Goal: Task Accomplishment & Management: Complete application form

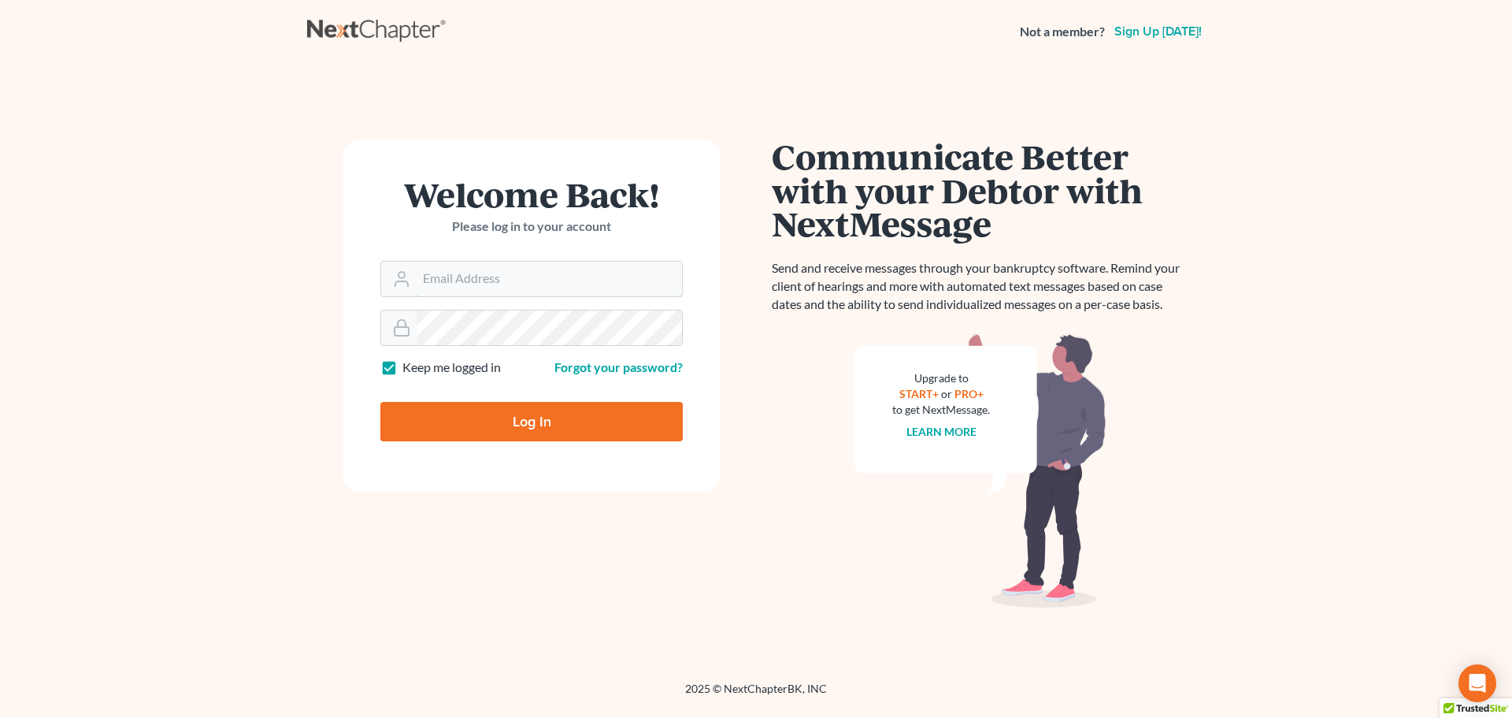
type input "[EMAIL_ADDRESS][DOMAIN_NAME]"
click at [507, 380] on form "Welcome Back! Please log in to your account Email Address bankruptcyquestions@g…" at bounding box center [532, 315] width 378 height 352
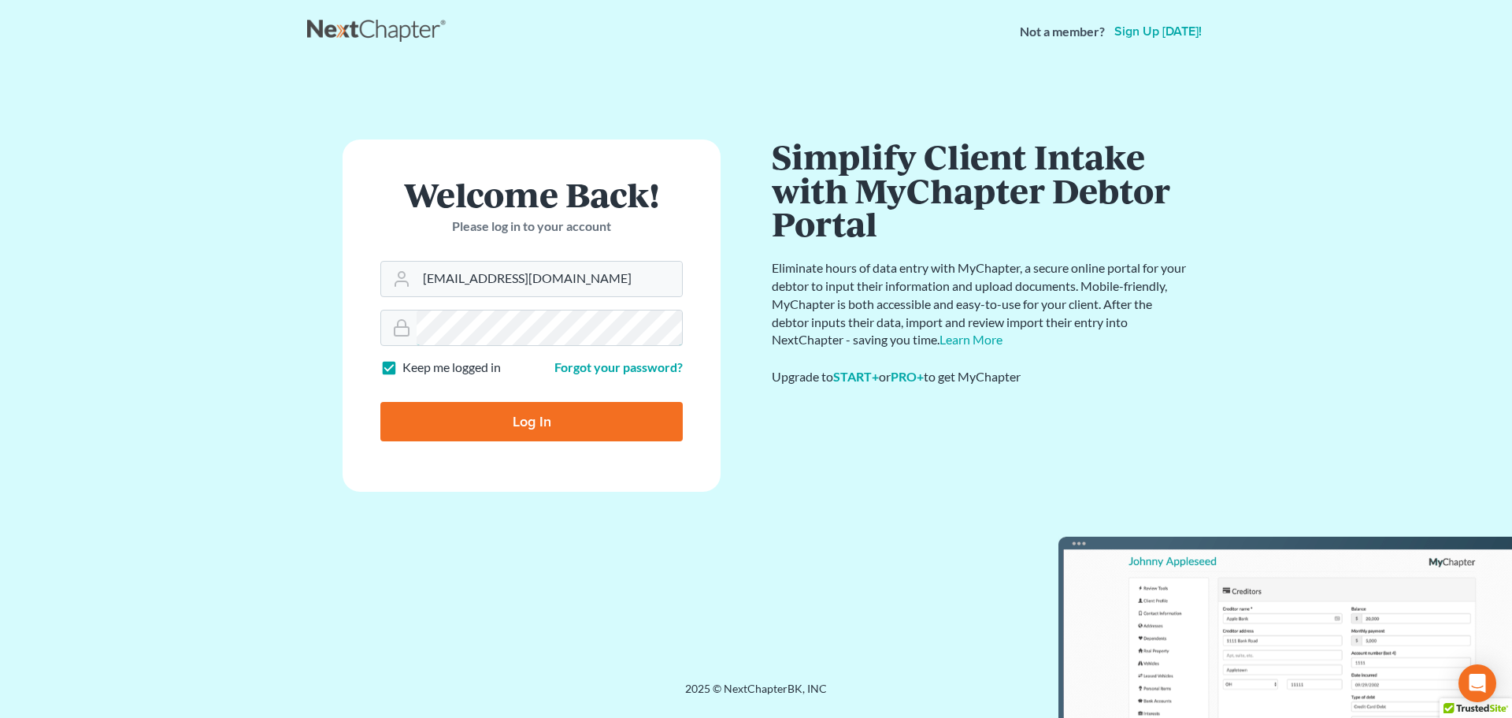
click at [536, 310] on div at bounding box center [531, 328] width 302 height 36
click at [537, 304] on form "Welcome Back! Please log in to your account Email Address bankruptcyquestions@g…" at bounding box center [532, 315] width 378 height 352
click at [681, 300] on form "Welcome Back! Please log in to your account Email Address bankruptcyquestions@g…" at bounding box center [532, 315] width 378 height 352
click at [521, 413] on input "Log In" at bounding box center [531, 421] width 302 height 39
type input "Thinking..."
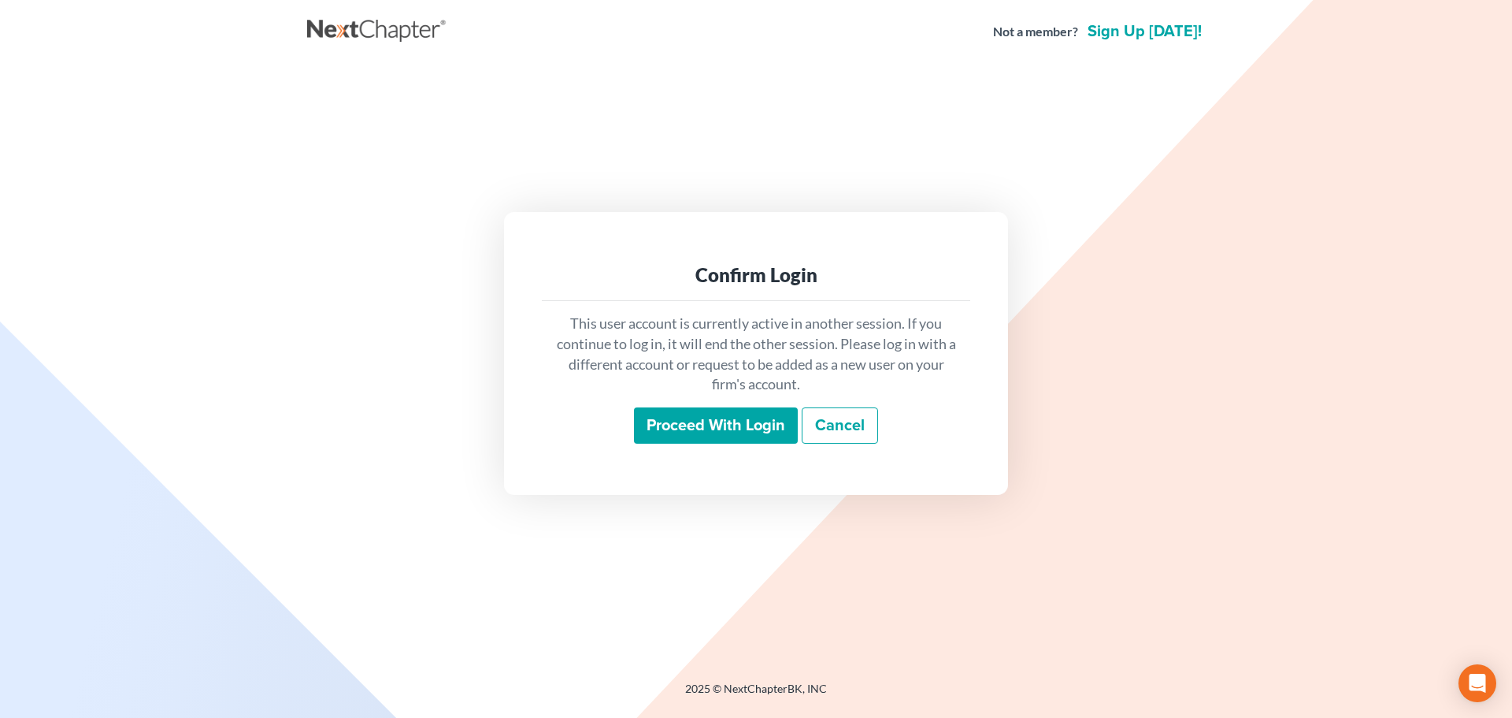
click at [660, 420] on input "Proceed with login" at bounding box center [716, 425] width 164 height 36
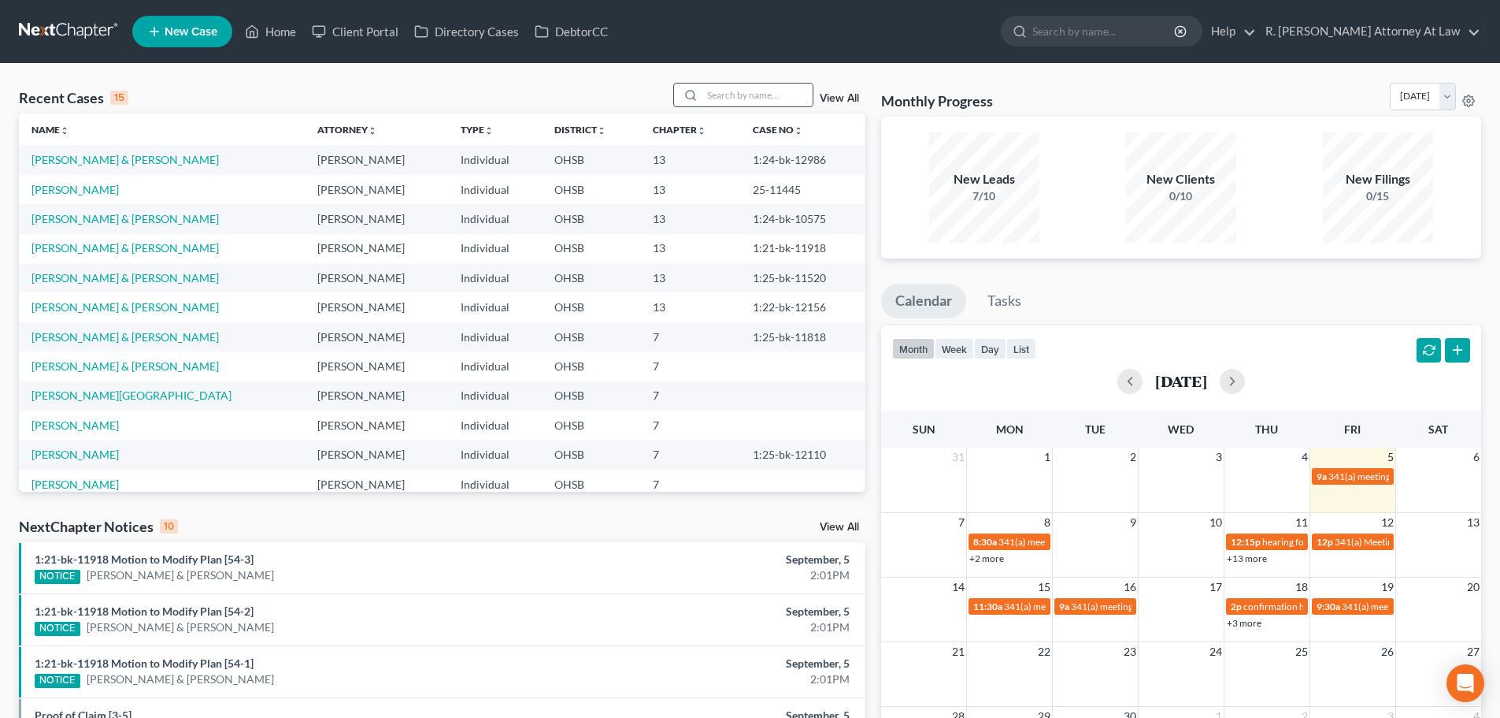
click at [715, 97] on input "search" at bounding box center [758, 94] width 110 height 23
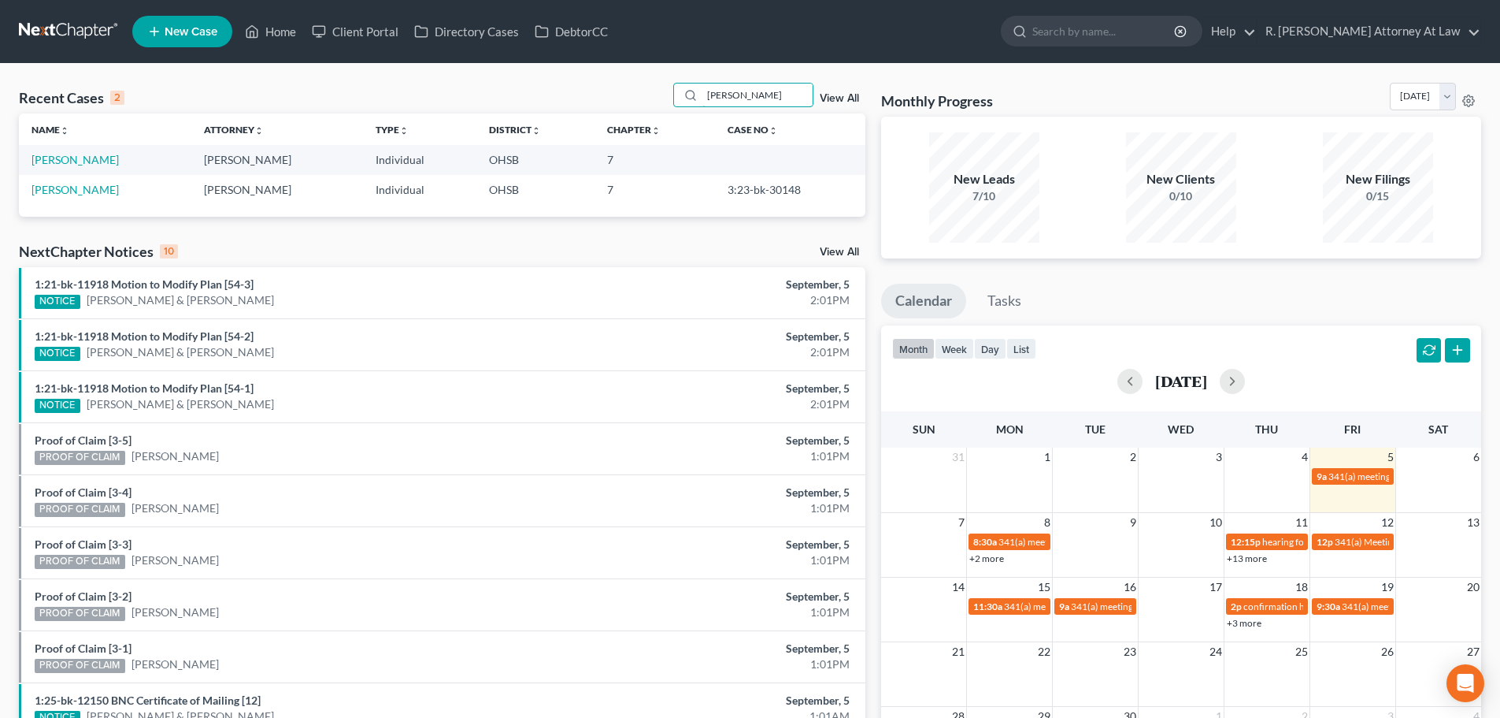
type input "mullins"
click at [186, 26] on span "New Case" at bounding box center [191, 32] width 53 height 12
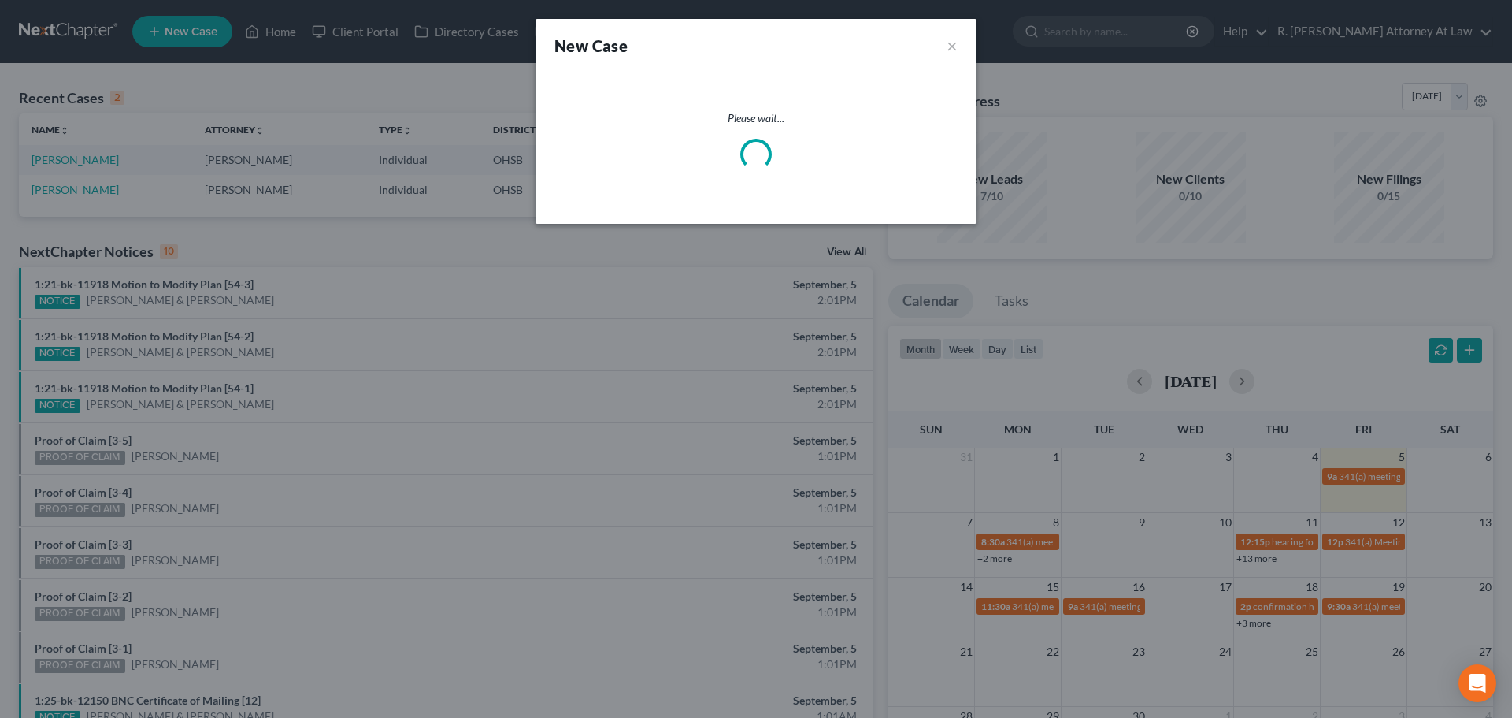
select select "62"
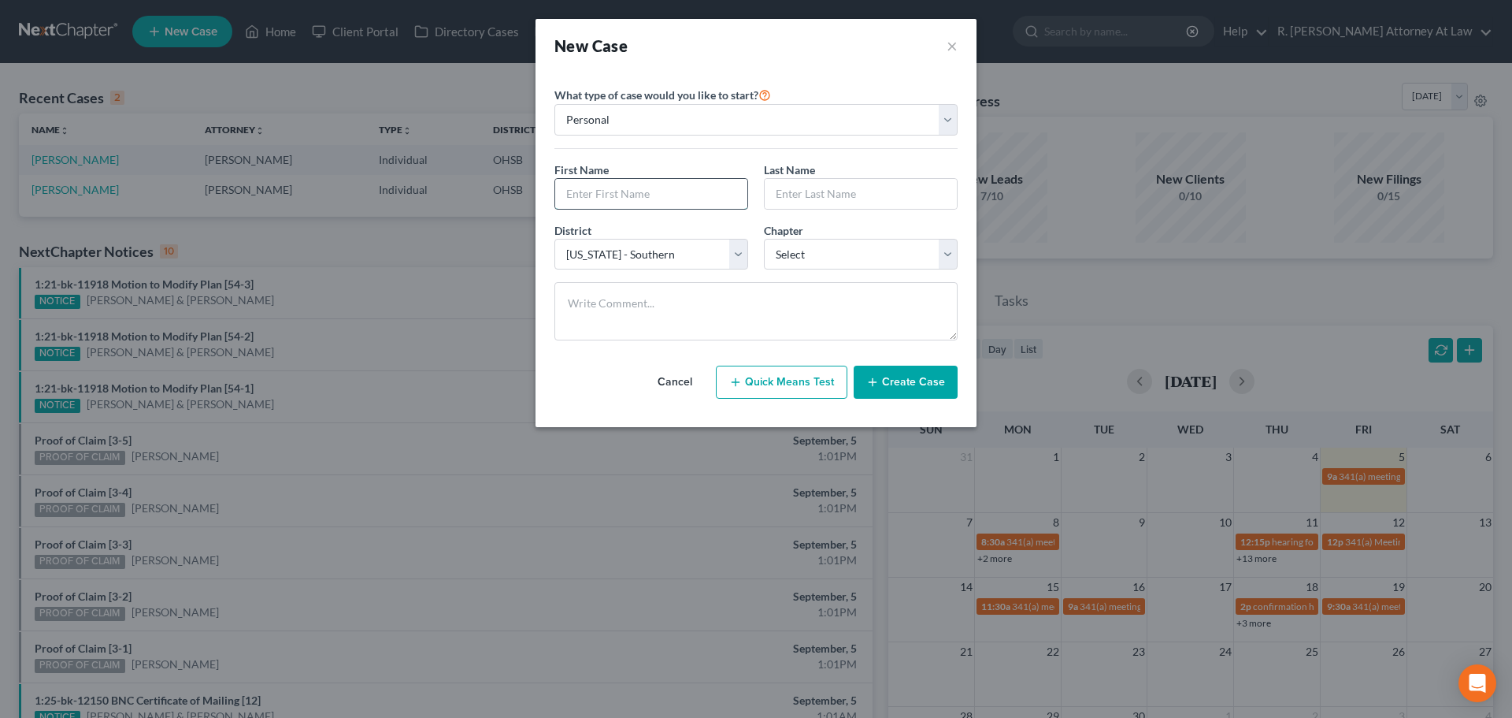
click at [577, 187] on input "text" at bounding box center [651, 194] width 192 height 30
type input "Justin"
type input "Mullins"
click at [879, 379] on icon "button" at bounding box center [872, 382] width 13 height 13
click at [827, 256] on select "Select 7 11 12 13" at bounding box center [861, 255] width 194 height 32
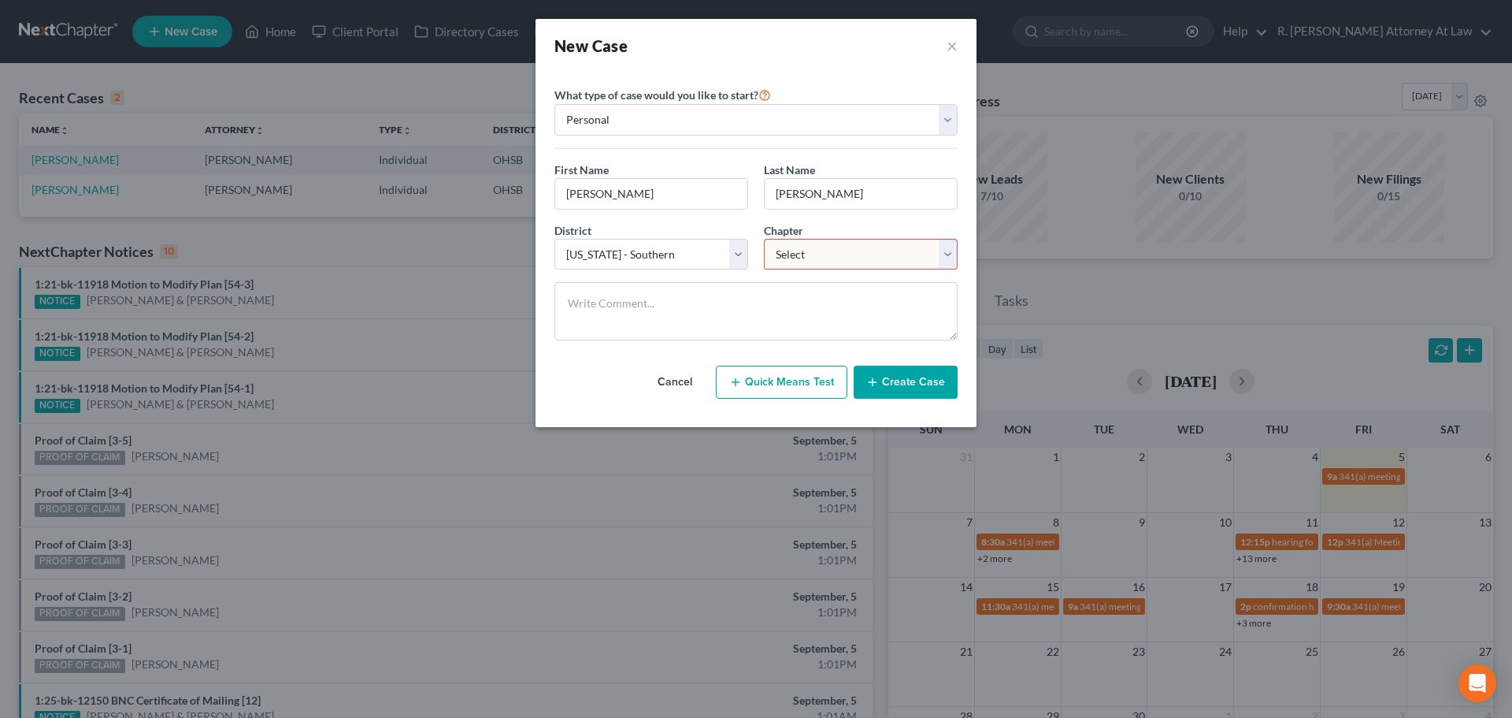
select select "0"
click at [764, 239] on select "Select 7 11 12 13" at bounding box center [861, 255] width 194 height 32
click at [903, 382] on button "Create Case" at bounding box center [906, 381] width 104 height 33
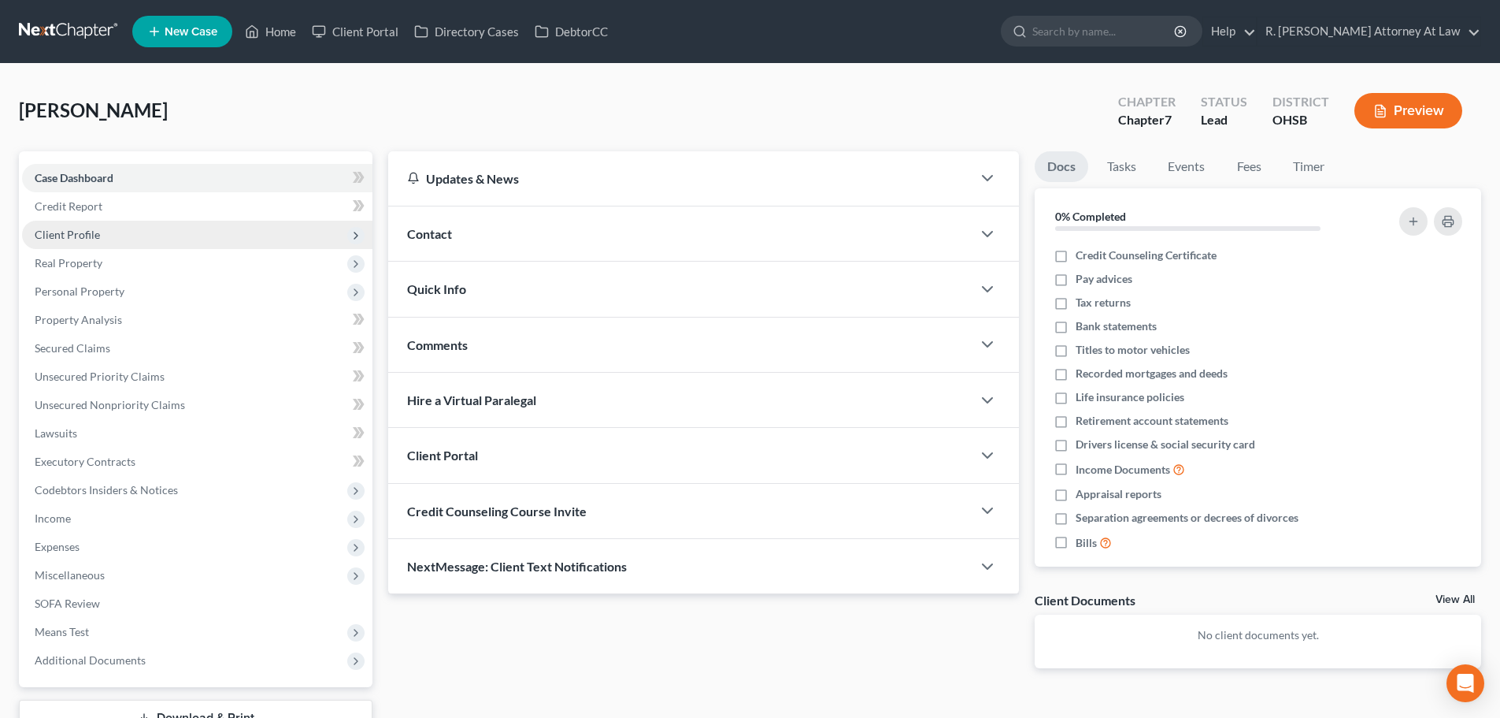
click at [81, 233] on span "Client Profile" at bounding box center [67, 234] width 65 height 13
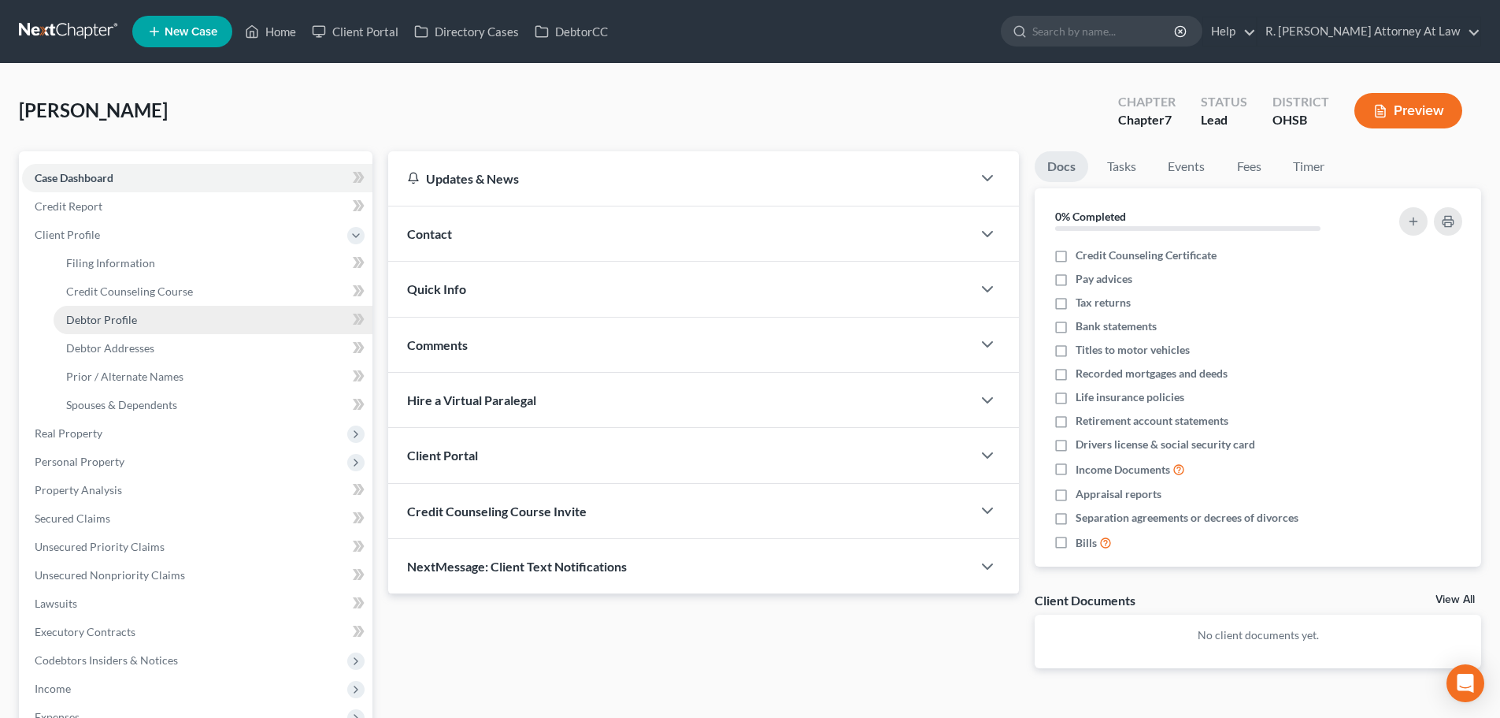
click at [101, 317] on span "Debtor Profile" at bounding box center [101, 319] width 71 height 13
select select "0"
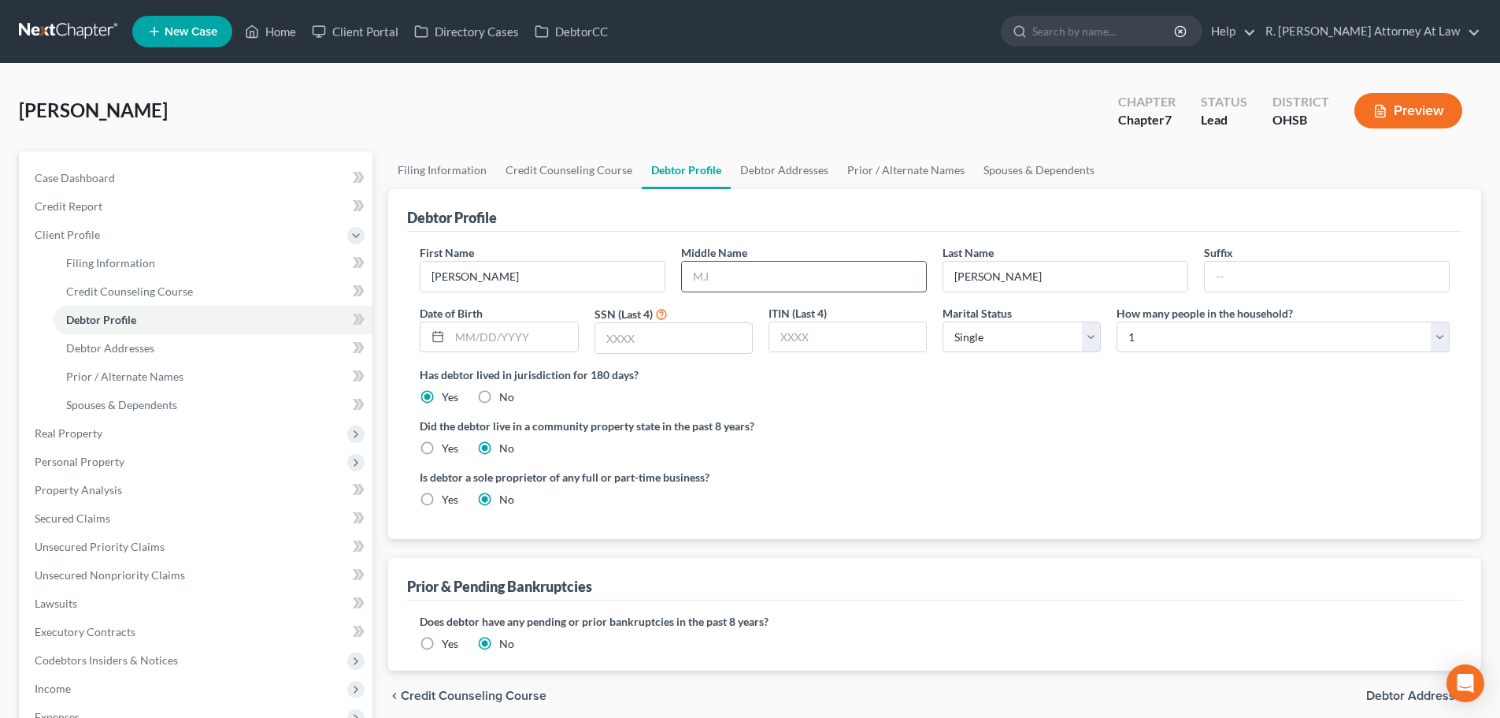
click at [697, 278] on input "text" at bounding box center [804, 276] width 244 height 30
click at [796, 159] on link "Debtor Addresses" at bounding box center [784, 170] width 107 height 38
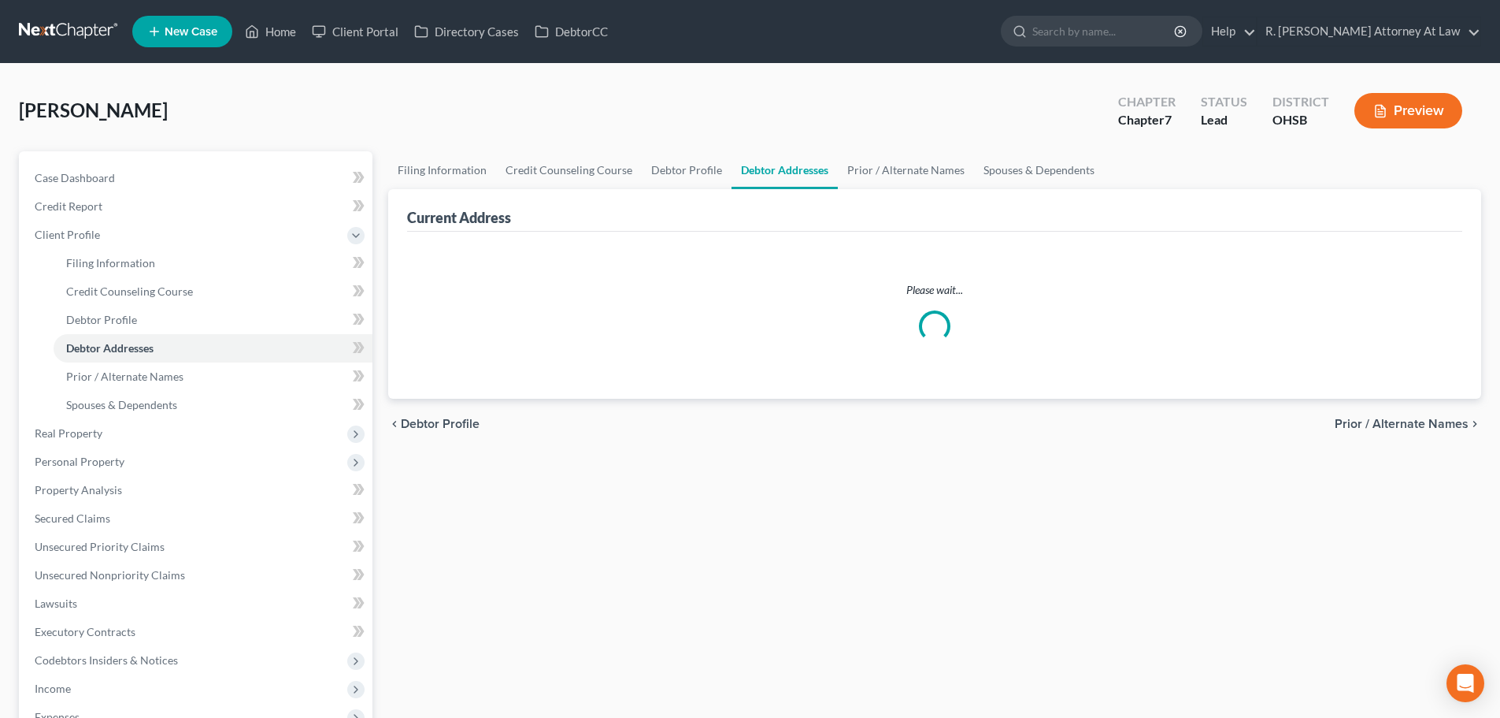
select select "0"
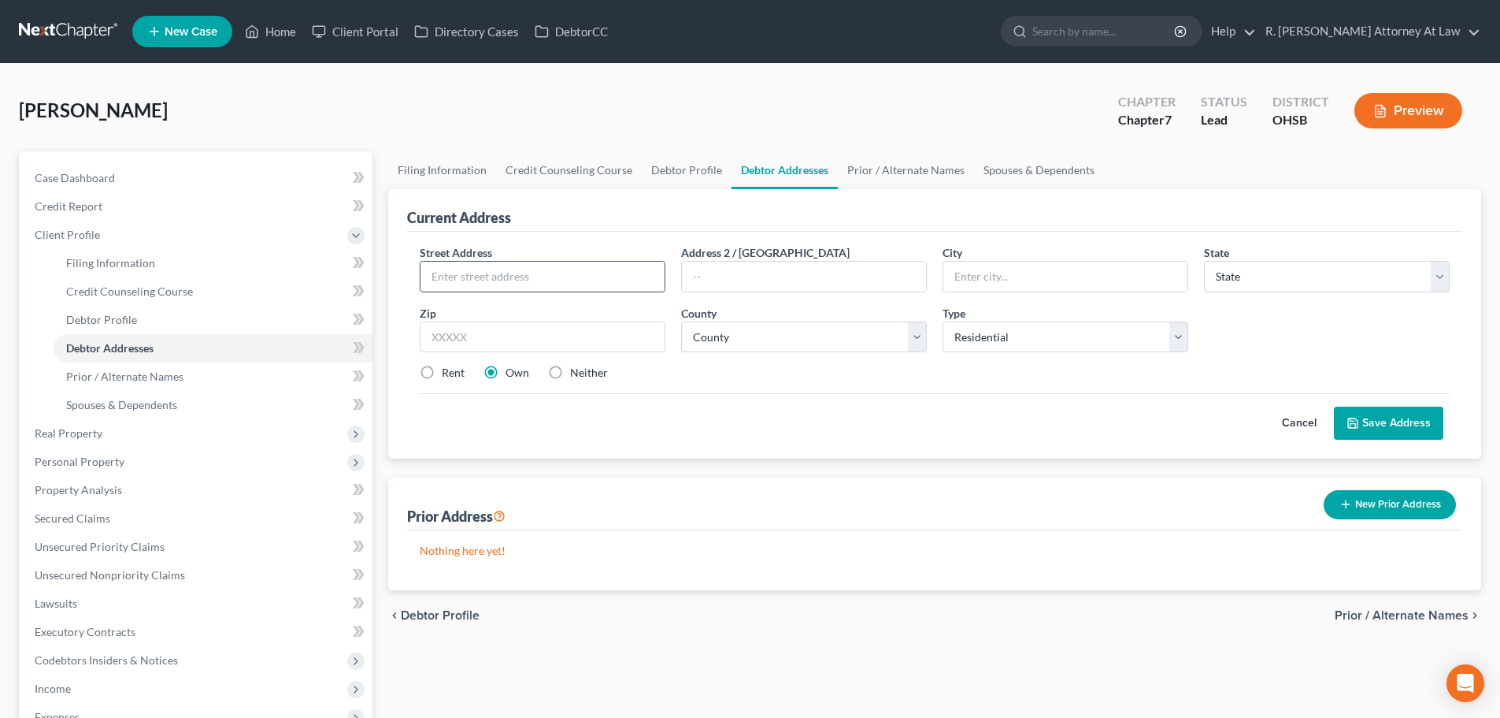
click at [513, 263] on input "text" at bounding box center [543, 276] width 244 height 30
click at [514, 265] on input "4731" at bounding box center [543, 276] width 244 height 30
type input "4731 Wayne Trace"
type input "45011"
type input "Hamilton"
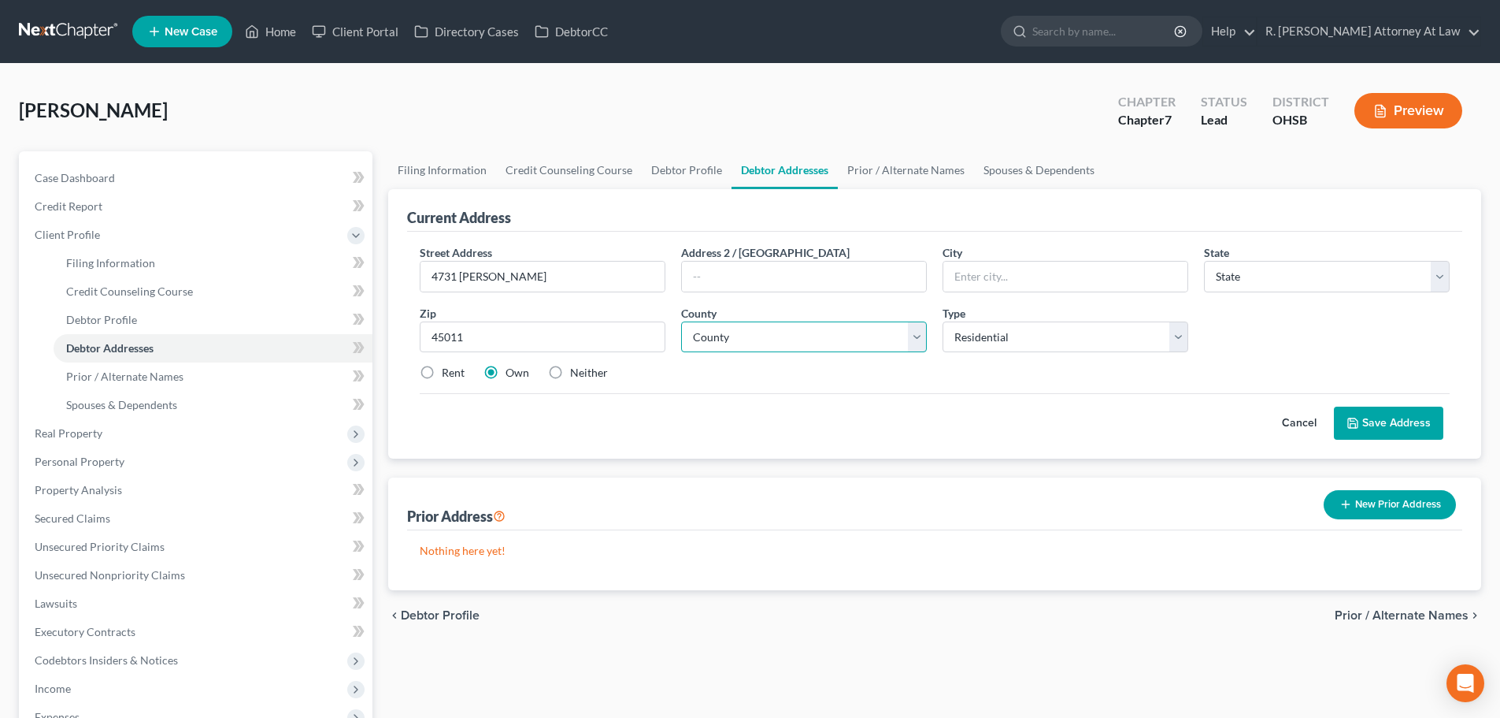
select select "36"
click at [704, 337] on select "County Adams County Allen County Ashland County Ashtabula County Athens County …" at bounding box center [804, 337] width 246 height 32
select select "8"
click at [681, 321] on select "County Adams County Allen County Ashland County Ashtabula County Athens County …" at bounding box center [804, 337] width 246 height 32
click at [1359, 419] on icon at bounding box center [1353, 423] width 13 height 13
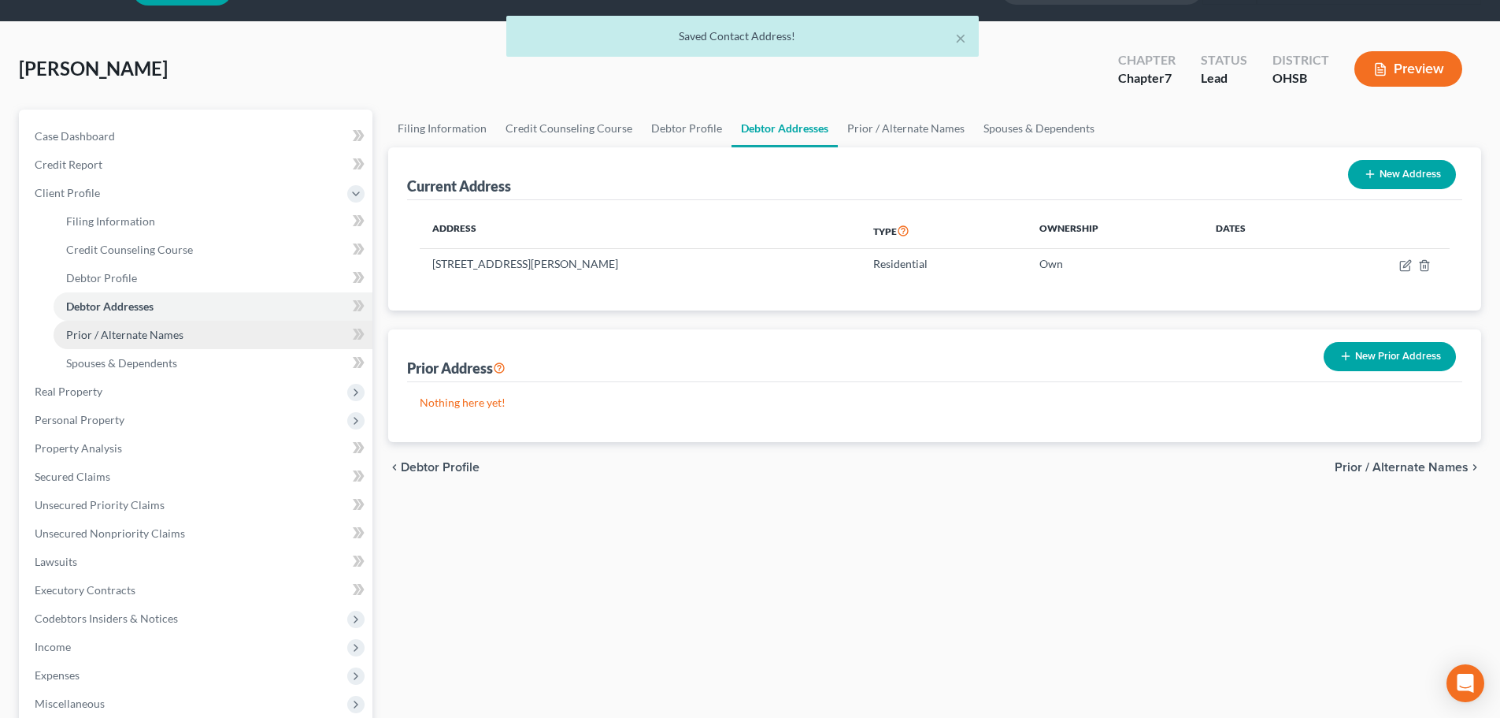
scroll to position [79, 0]
